Goal: Register for event/course

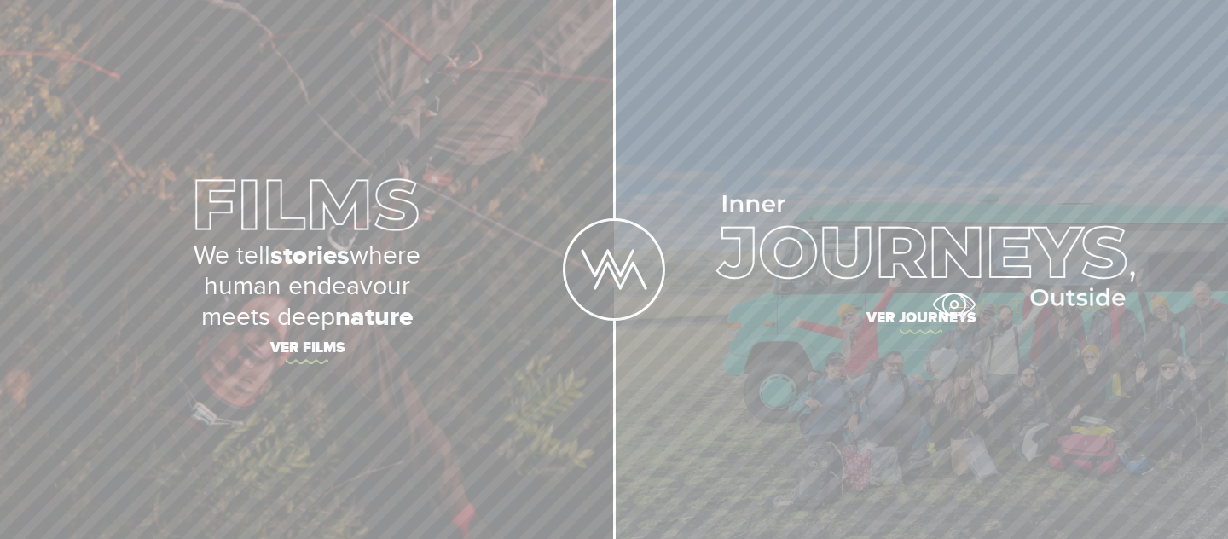
click at [955, 310] on span "Ver journeys" at bounding box center [920, 321] width 597 height 36
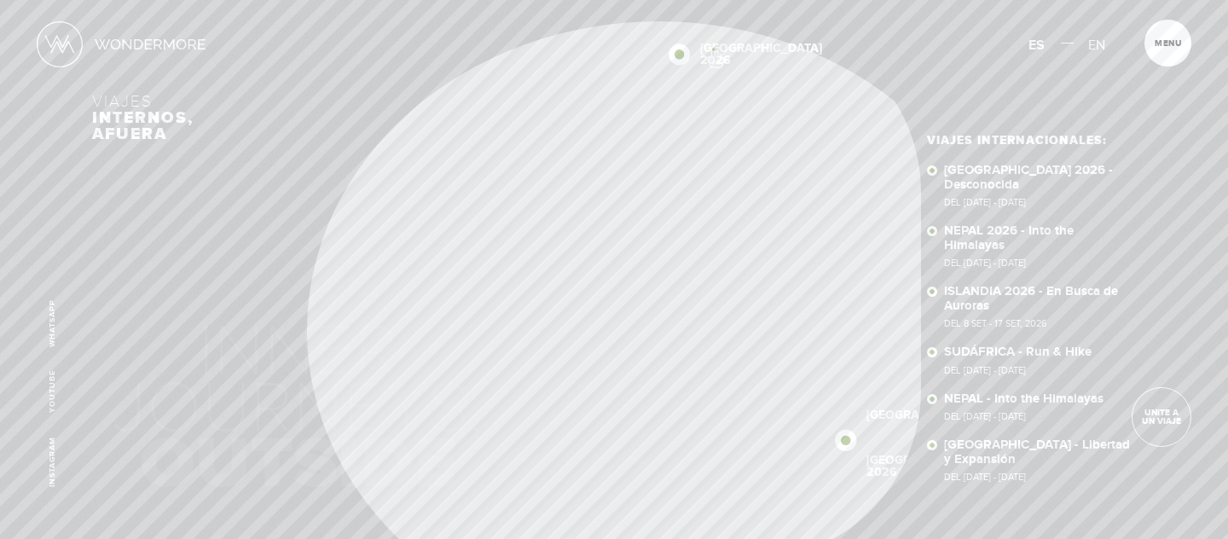
click at [714, 0] on div "Inicio Viajes Internacionales Sobre Wondermore Viajes Pasados Viajes a la Medid…" at bounding box center [614, 0] width 1228 height 0
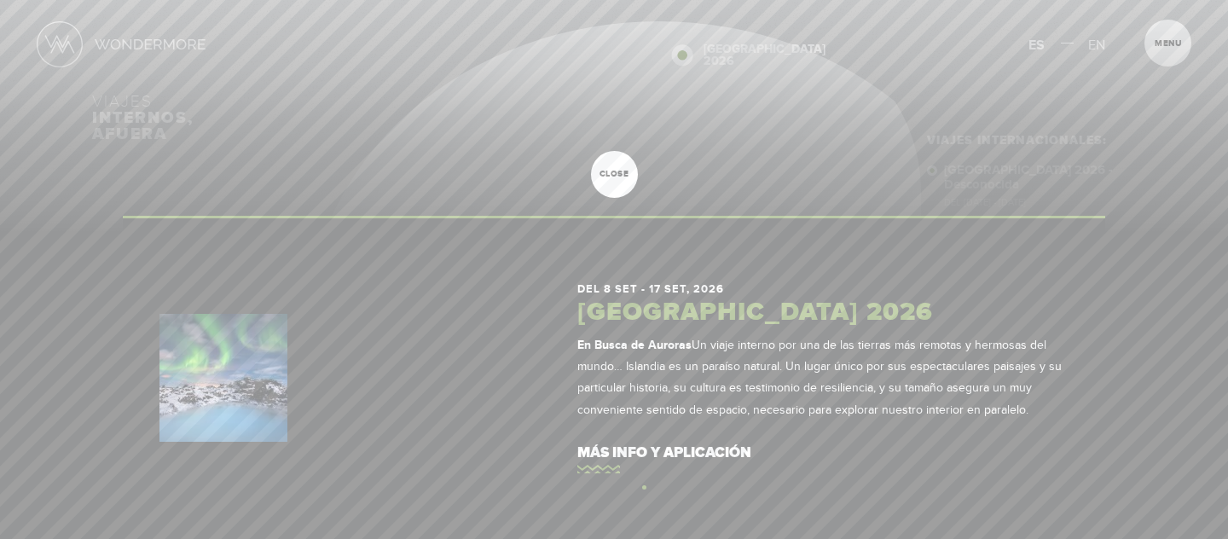
click at [644, 487] on article "Del 8 SET - 17 SET, 2026 [GEOGRAPHIC_DATA] 2026 En [GEOGRAPHIC_DATA] de Auroras…" at bounding box center [614, 377] width 982 height 323
click at [617, 447] on link "más info y aplicación" at bounding box center [822, 453] width 491 height 49
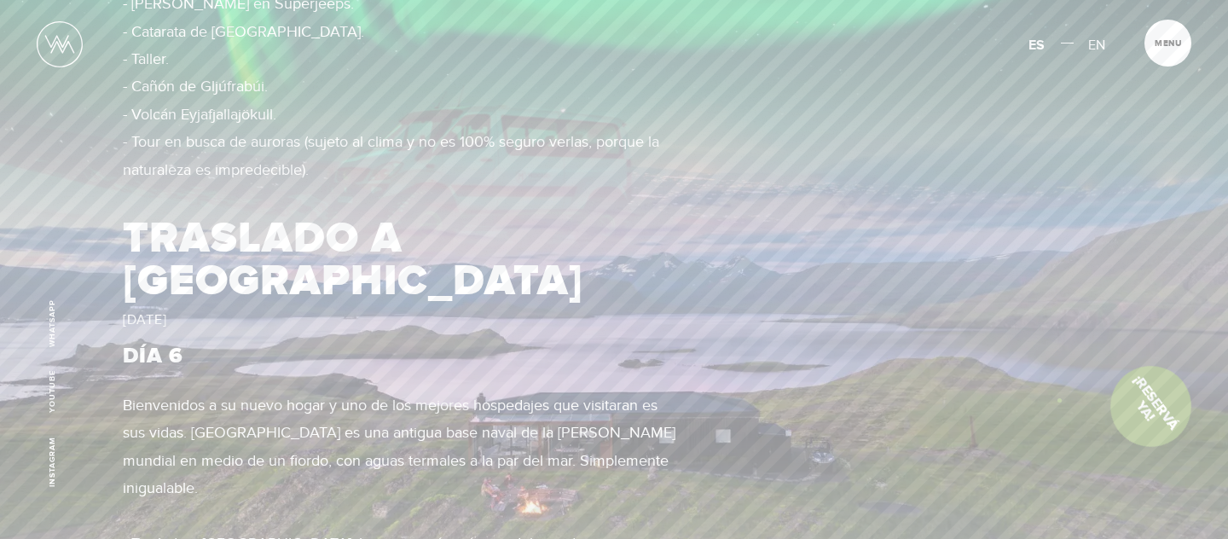
scroll to position [4585, 0]
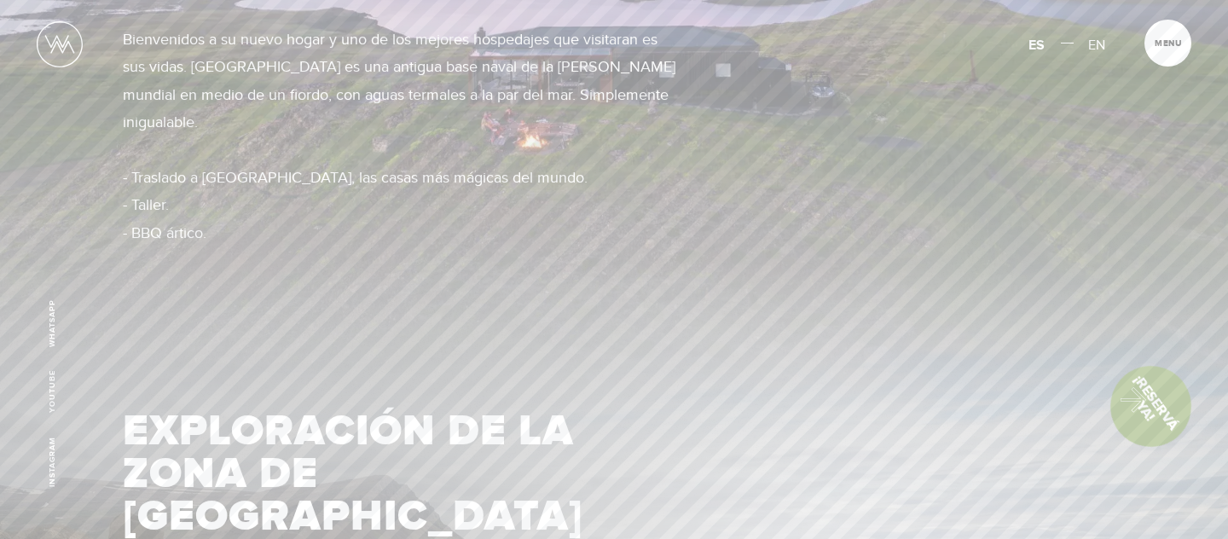
click at [1125, 396] on link "¡Reservá Ya!" at bounding box center [1150, 406] width 113 height 113
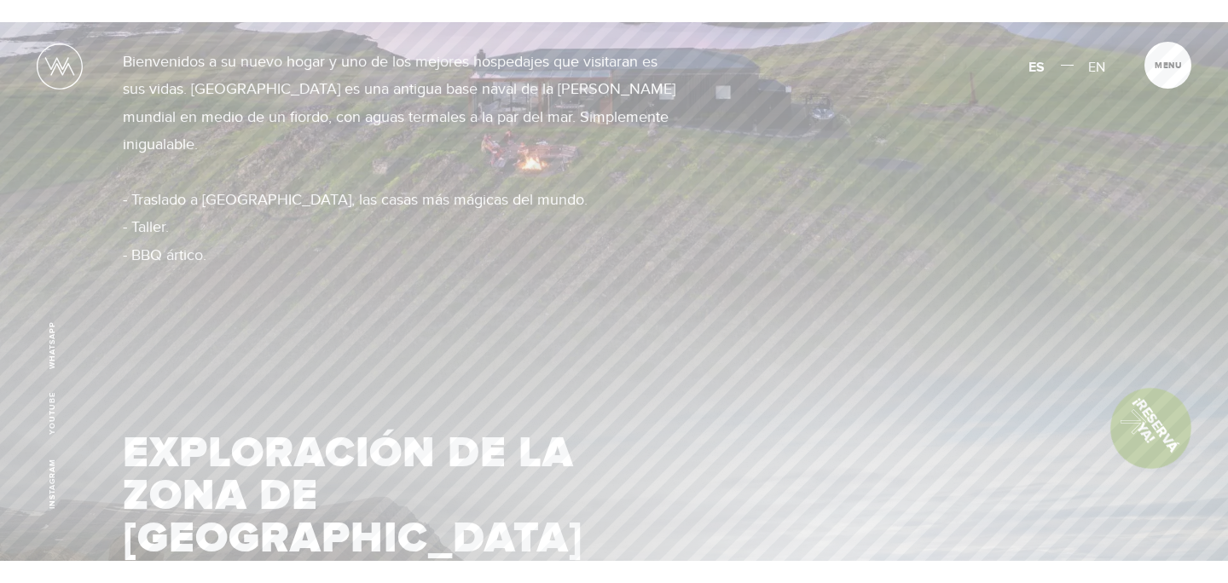
scroll to position [0, 0]
